Goal: Task Accomplishment & Management: Use online tool/utility

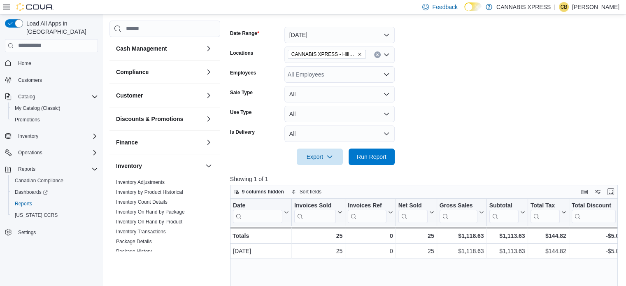
scroll to position [115, 0]
click at [377, 158] on span "Run Report" at bounding box center [372, 156] width 30 height 8
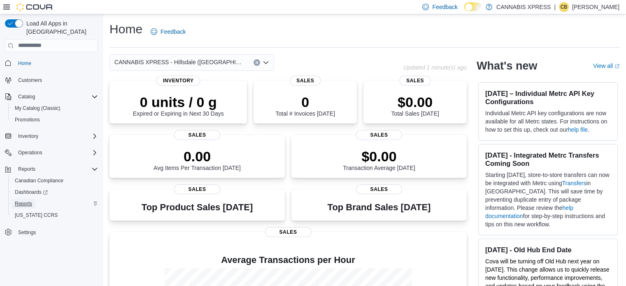
click at [26, 201] on span "Reports" at bounding box center [23, 204] width 17 height 7
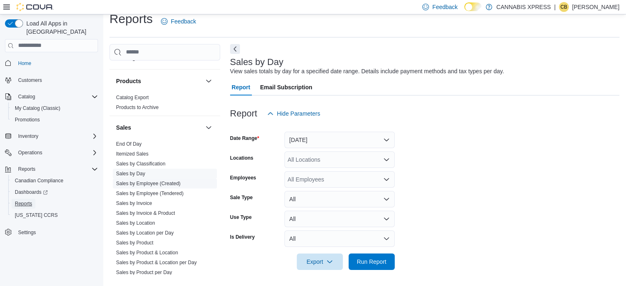
scroll to position [371, 0]
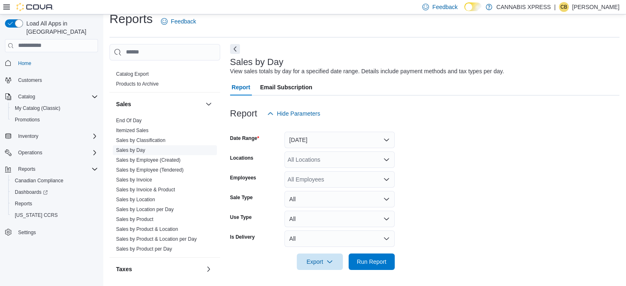
click at [137, 149] on link "Sales by Day" at bounding box center [130, 150] width 29 height 6
click at [387, 136] on button "Yesterday" at bounding box center [340, 140] width 110 height 16
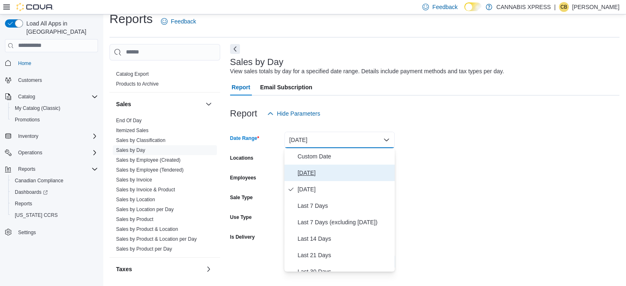
click at [308, 174] on span "[DATE]" at bounding box center [345, 173] width 94 height 10
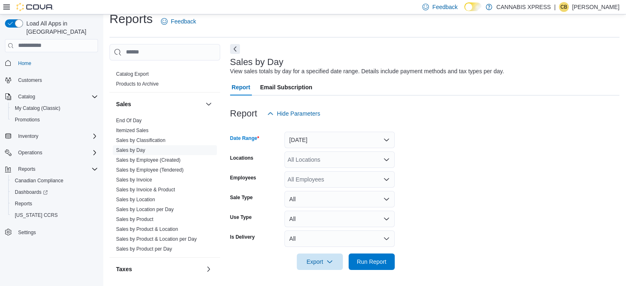
click at [386, 159] on icon "Open list of options" at bounding box center [386, 159] width 5 height 2
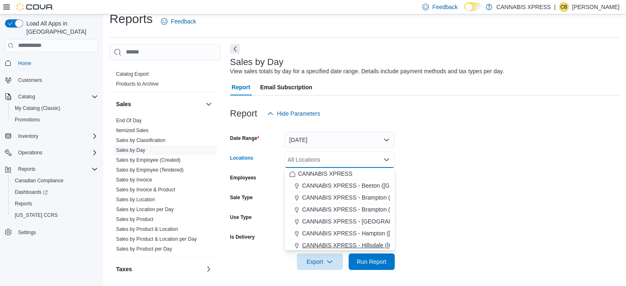
click at [366, 244] on span "CANNABIS XPRESS - Hillsdale ([GEOGRAPHIC_DATA])" at bounding box center [375, 245] width 147 height 8
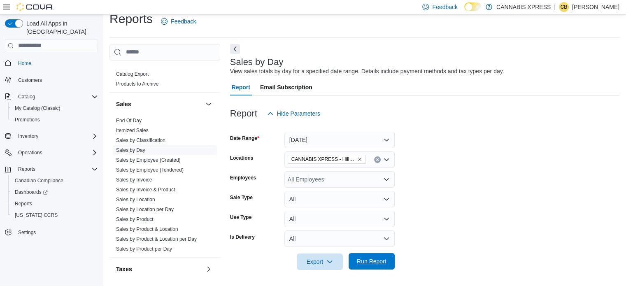
click at [364, 261] on span "Run Report" at bounding box center [372, 261] width 30 height 8
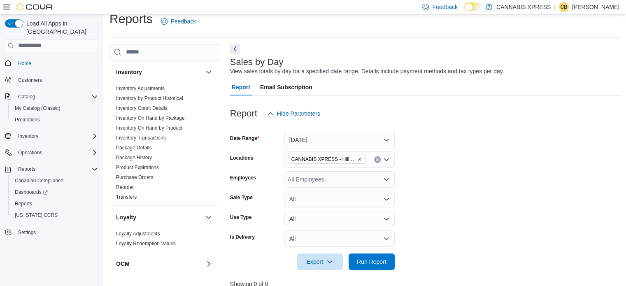
scroll to position [82, 0]
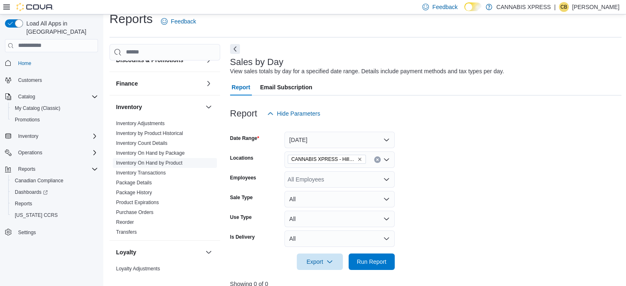
click at [150, 162] on link "Inventory On Hand by Product" at bounding box center [149, 163] width 66 height 6
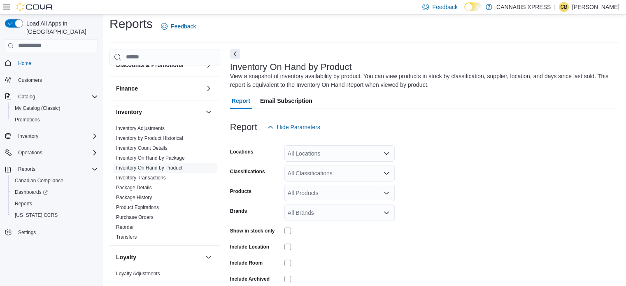
scroll to position [28, 0]
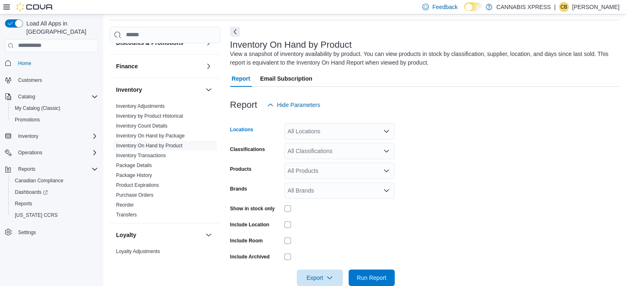
click at [386, 132] on icon "Open list of options" at bounding box center [386, 131] width 5 height 2
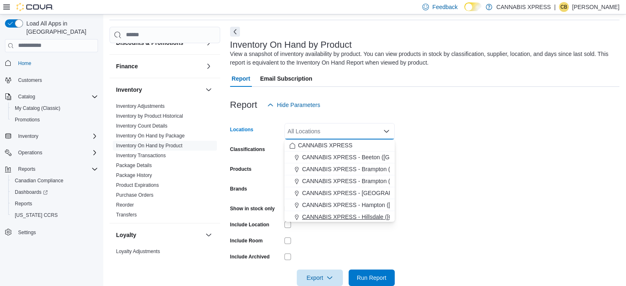
click at [366, 215] on span "CANNABIS XPRESS - Hillsdale ([GEOGRAPHIC_DATA])" at bounding box center [375, 217] width 147 height 8
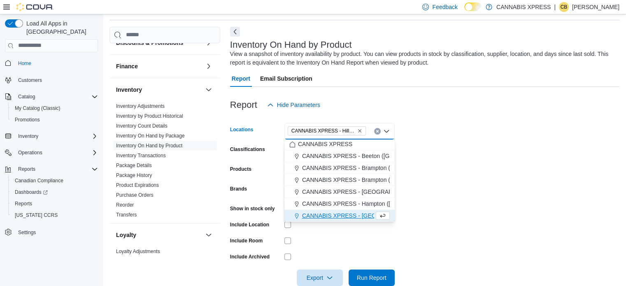
click at [447, 136] on form "Locations CANNABIS XPRESS - Hillsdale (Penetanguishene Road) Combo box. Selecte…" at bounding box center [425, 199] width 390 height 173
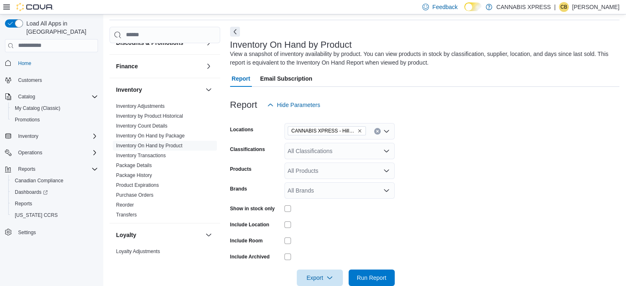
click at [387, 150] on icon "Open list of options" at bounding box center [386, 151] width 7 height 7
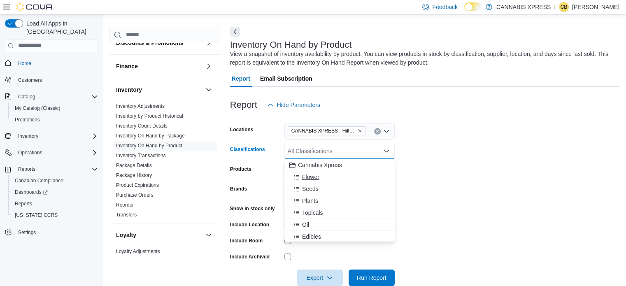
click at [319, 176] on span "Flower" at bounding box center [310, 177] width 17 height 8
click at [311, 201] on span "Topicals" at bounding box center [312, 201] width 21 height 8
click at [311, 201] on div "Oil" at bounding box center [332, 201] width 85 height 8
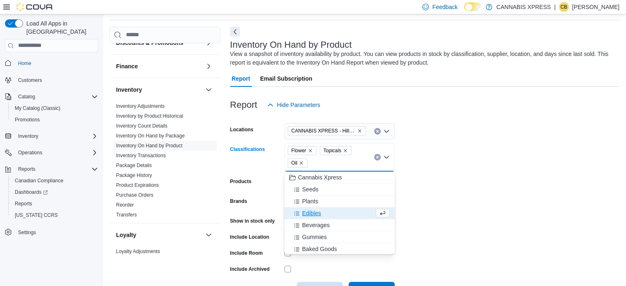
click at [311, 213] on span "Edibles" at bounding box center [311, 213] width 19 height 8
click at [311, 213] on span "Beverages" at bounding box center [316, 213] width 28 height 8
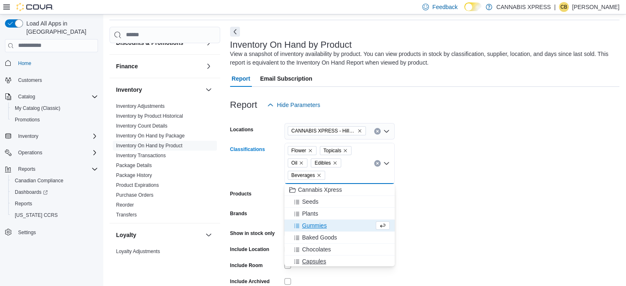
click at [310, 260] on span "Capsules" at bounding box center [314, 261] width 24 height 8
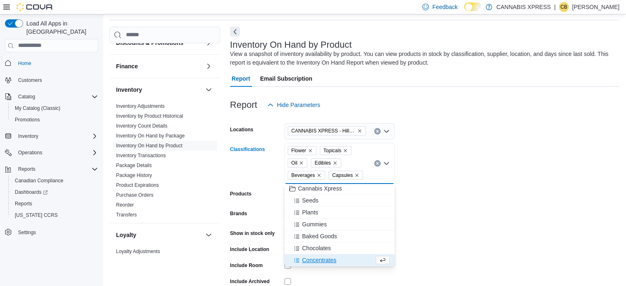
click at [310, 260] on span "Concentrates" at bounding box center [319, 260] width 34 height 8
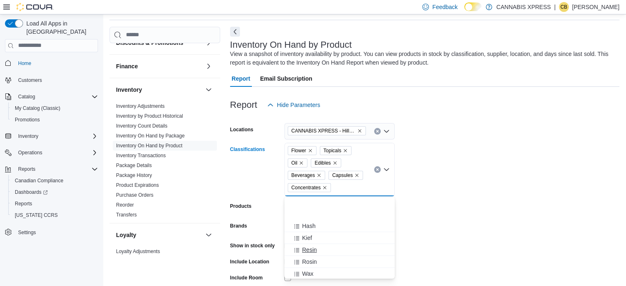
scroll to position [125, 0]
click at [311, 243] on span "Vapes" at bounding box center [310, 245] width 16 height 8
click at [315, 259] on span "Pre-Rolls" at bounding box center [314, 261] width 24 height 8
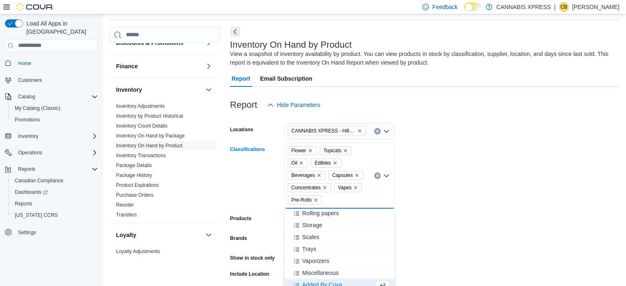
scroll to position [359, 0]
click at [544, 192] on form "Locations CANNABIS XPRESS - Hillsdale (Penetanguishene Road) Classifications Fl…" at bounding box center [425, 224] width 390 height 222
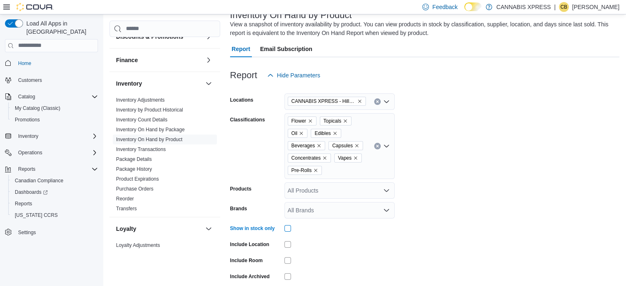
scroll to position [93, 0]
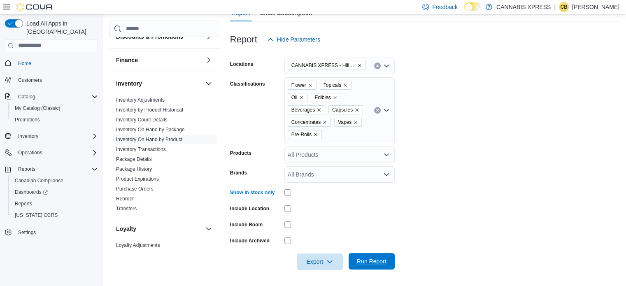
click at [373, 261] on span "Run Report" at bounding box center [372, 261] width 30 height 8
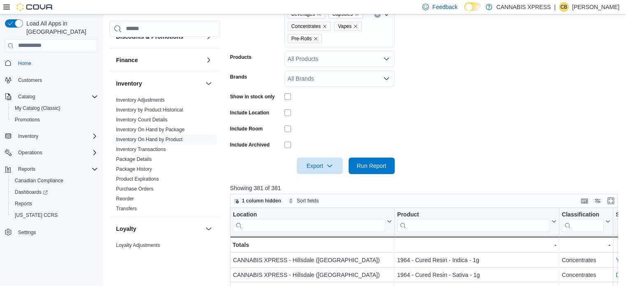
scroll to position [217, 0]
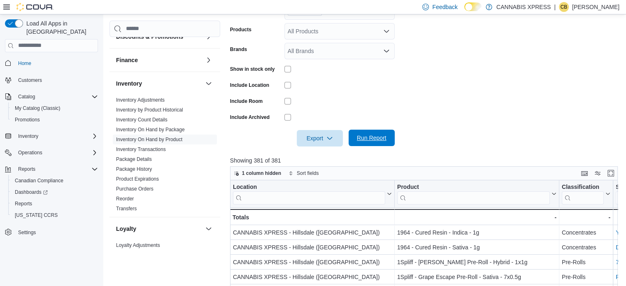
click at [355, 138] on span "Run Report" at bounding box center [372, 138] width 36 height 16
click at [329, 136] on icon "button" at bounding box center [330, 138] width 7 height 7
click at [322, 154] on span "Export to Excel" at bounding box center [321, 155] width 37 height 7
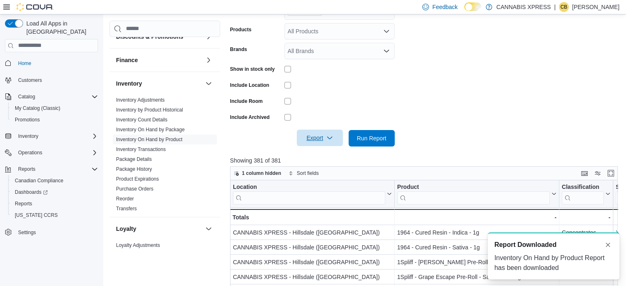
scroll to position [0, 0]
